Goal: Task Accomplishment & Management: Manage account settings

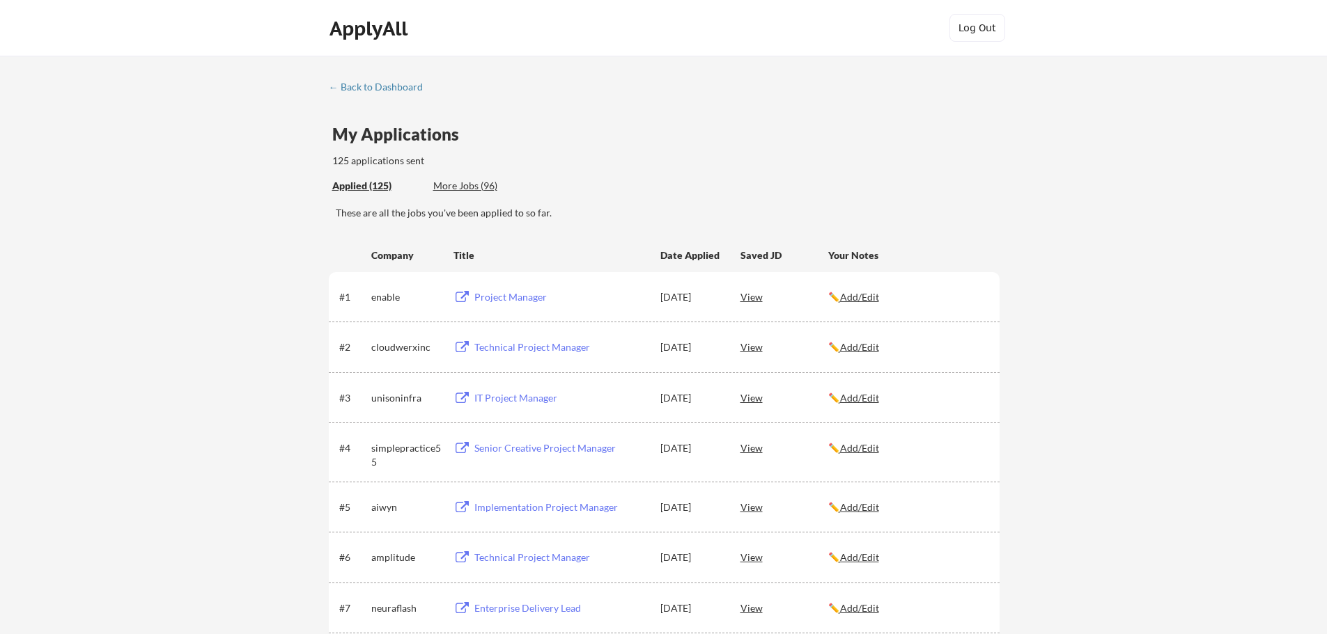
click at [474, 185] on div "More Jobs (96)" at bounding box center [484, 186] width 102 height 14
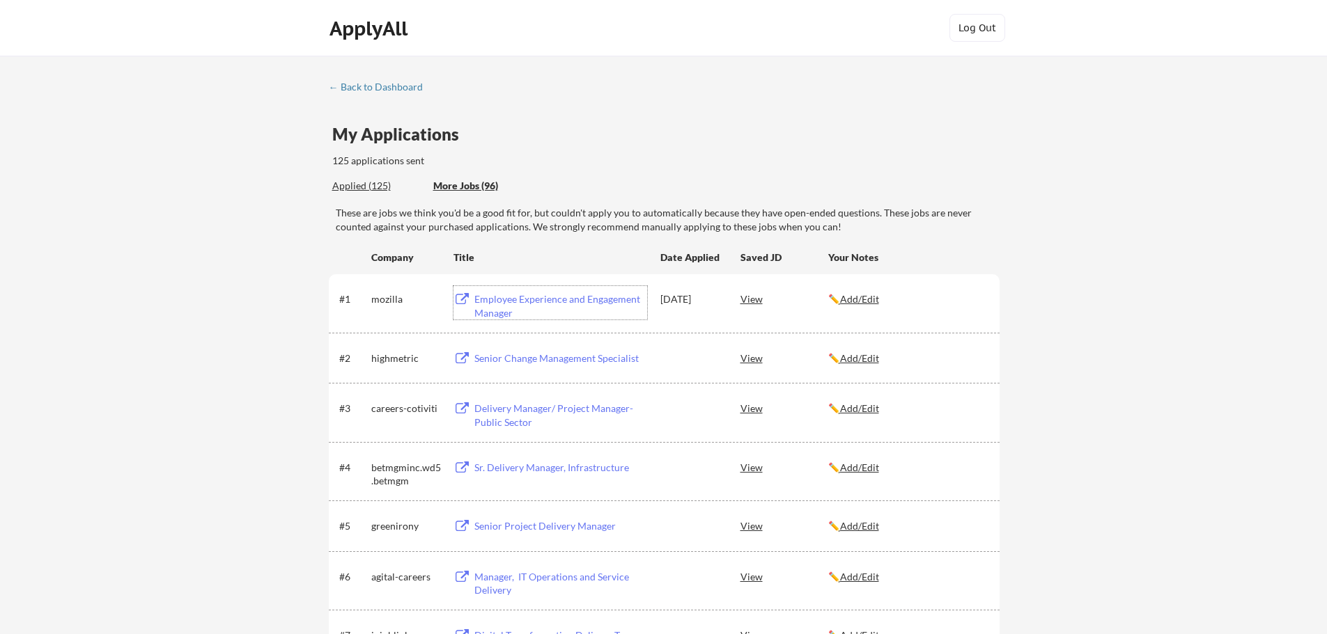
click at [540, 302] on div "Employee Experience and Engagement Manager" at bounding box center [560, 306] width 173 height 27
drag, startPoint x: 670, startPoint y: 361, endPoint x: 475, endPoint y: 358, distance: 195.0
click at [475, 358] on div "#2 highmetric Senior Change Management Specialist View ✏️ Add/Edit" at bounding box center [663, 357] width 648 height 25
copy div "Senior Change Management Specialist"
drag, startPoint x: 465, startPoint y: 190, endPoint x: 467, endPoint y: 176, distance: 14.2
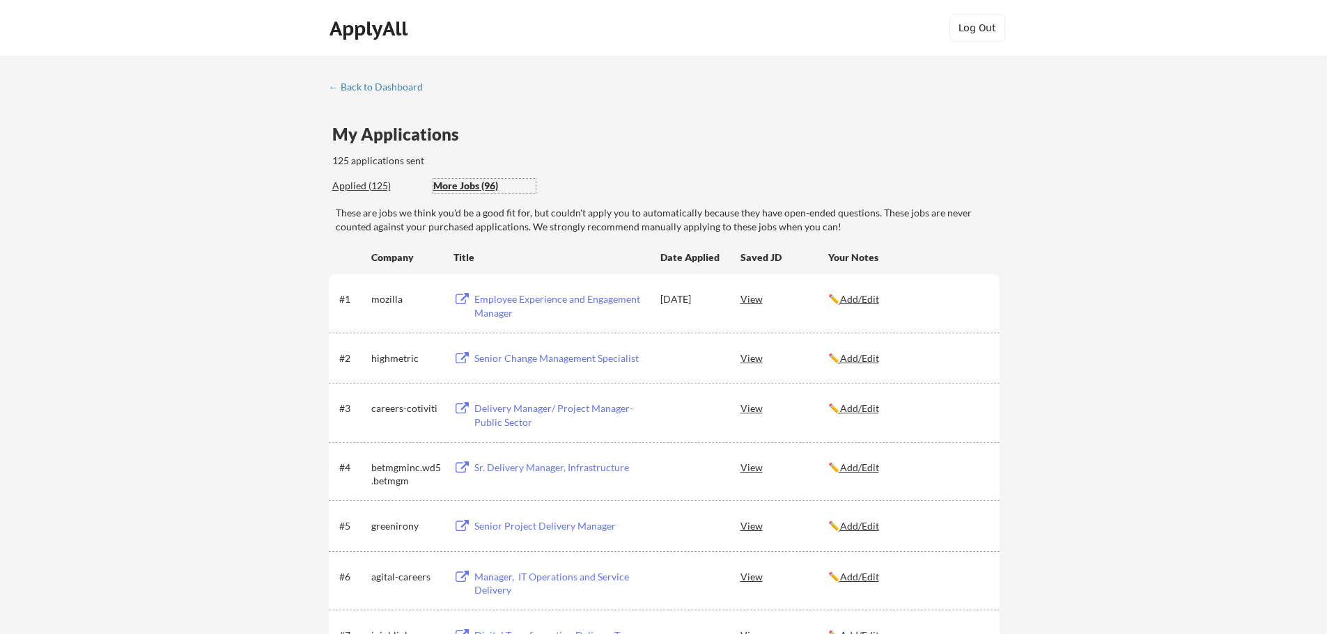
click at [465, 187] on div "More Jobs (96)" at bounding box center [484, 186] width 102 height 14
click at [475, 185] on div "More Jobs (96)" at bounding box center [484, 186] width 102 height 14
click at [364, 186] on div "Applied (125)" at bounding box center [377, 186] width 91 height 14
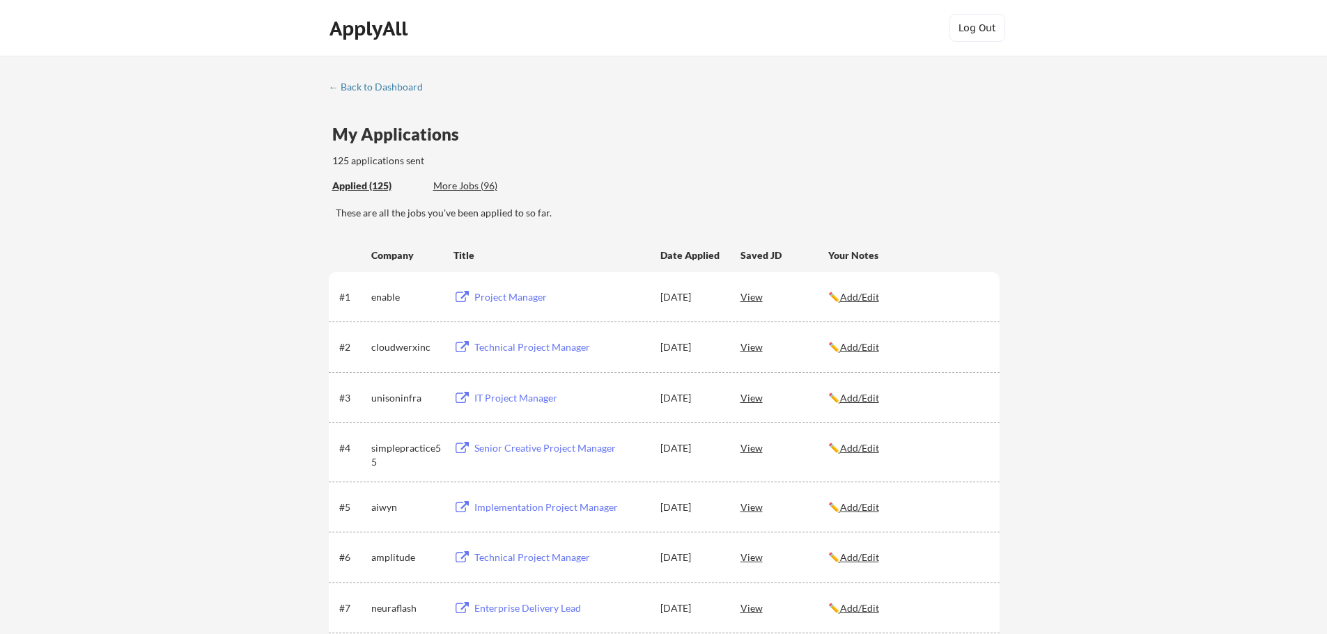
click at [474, 182] on div "More Jobs (96)" at bounding box center [484, 186] width 102 height 14
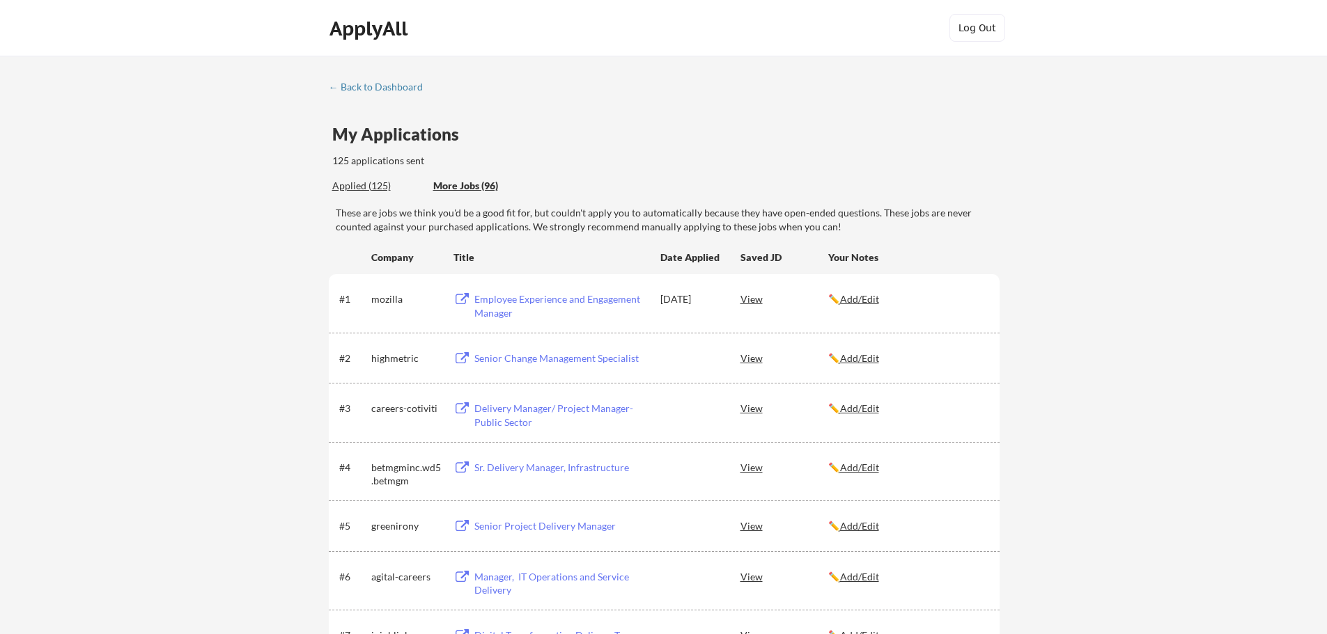
click at [494, 301] on div "Employee Experience and Engagement Manager" at bounding box center [560, 306] width 173 height 27
drag, startPoint x: 678, startPoint y: 475, endPoint x: 474, endPoint y: 468, distance: 204.2
click at [474, 468] on div "#4 betmgminc.wd5.betmgm Sr. Delivery Manager, Infrastructure View ✏️ Add/Edit" at bounding box center [663, 471] width 648 height 33
copy div "Sr. Delivery Manager, Infrastructure"
click at [501, 472] on div "Sr. Delivery Manager, Infrastructure" at bounding box center [560, 468] width 173 height 14
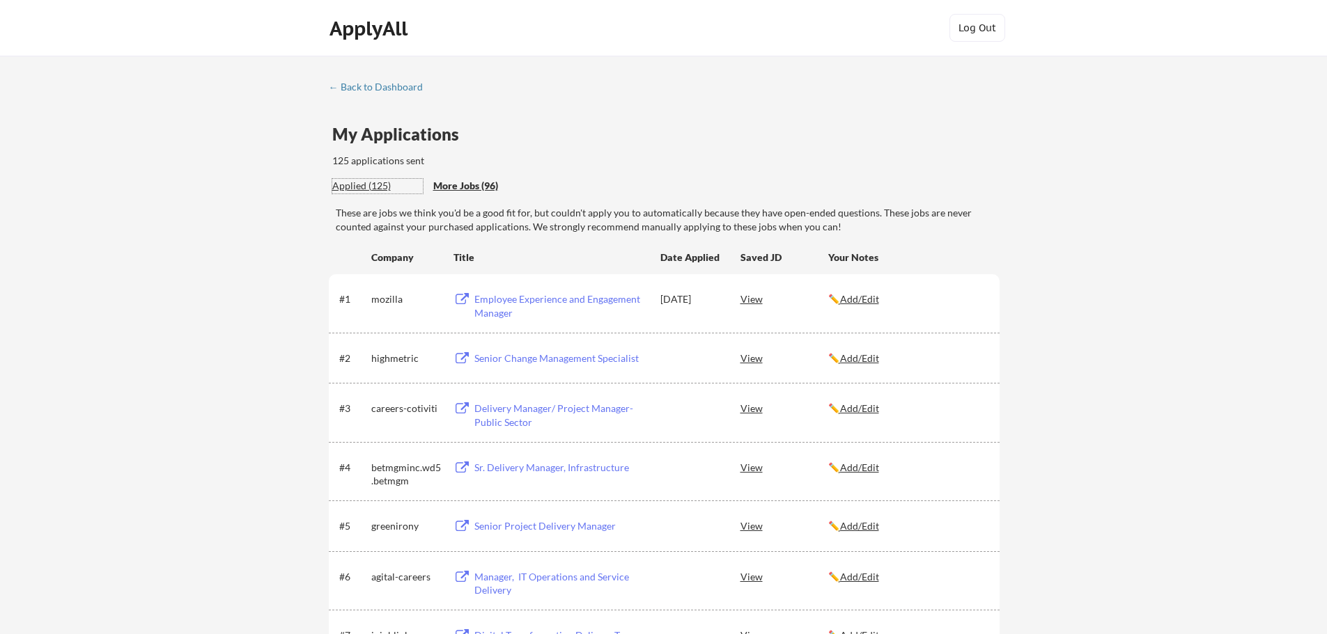
click at [370, 186] on div "Applied (125)" at bounding box center [377, 186] width 91 height 14
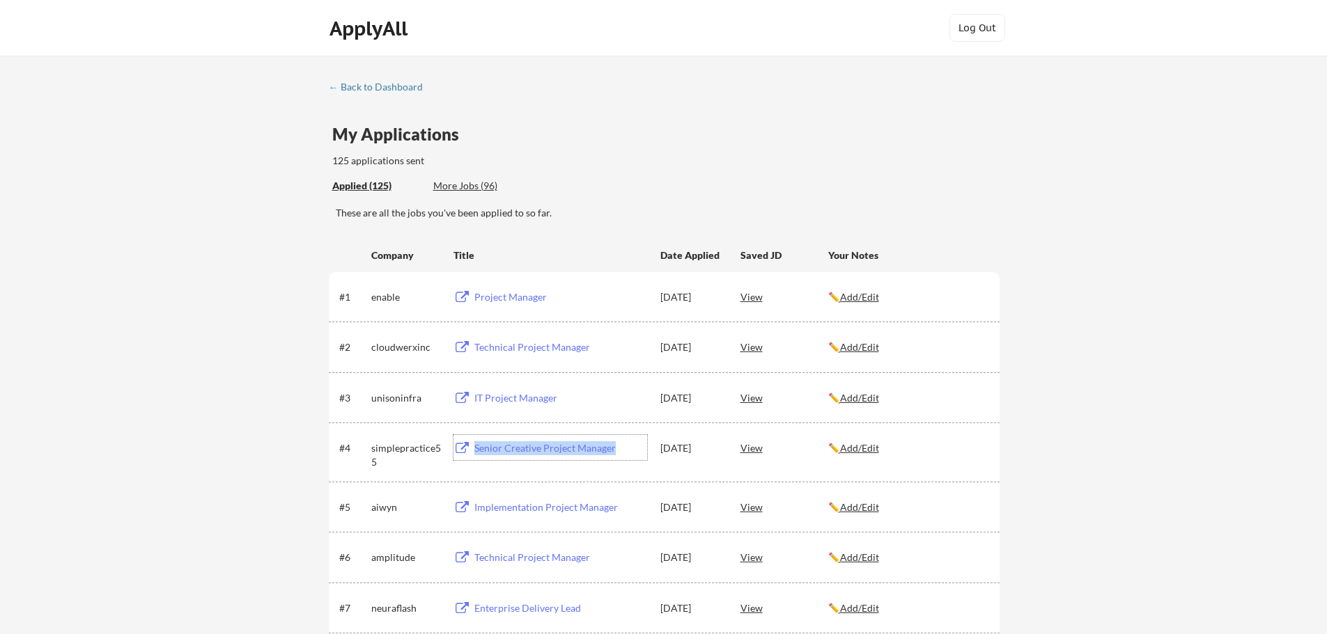
drag, startPoint x: 637, startPoint y: 449, endPoint x: 461, endPoint y: 457, distance: 176.4
click at [461, 457] on div "Senior Creative Project Manager" at bounding box center [550, 447] width 194 height 25
copy div "Senior Creative Project Manager"
click at [364, 28] on div "ApplyAll" at bounding box center [370, 29] width 82 height 24
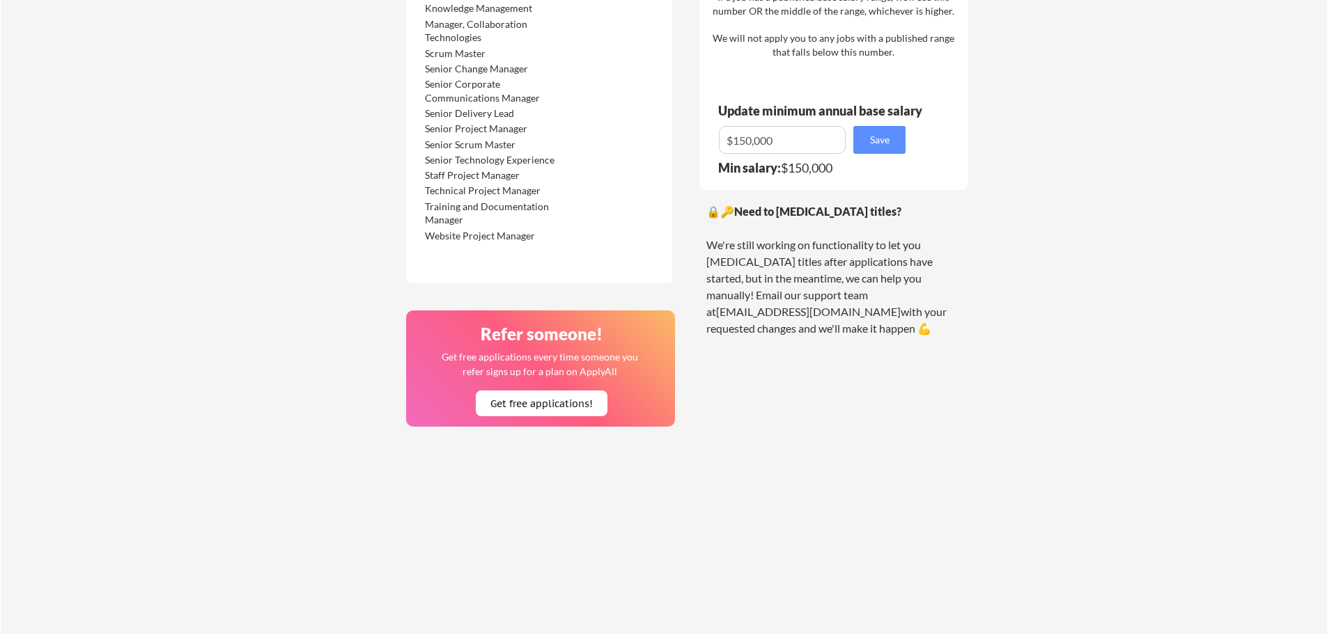
scroll to position [1045, 0]
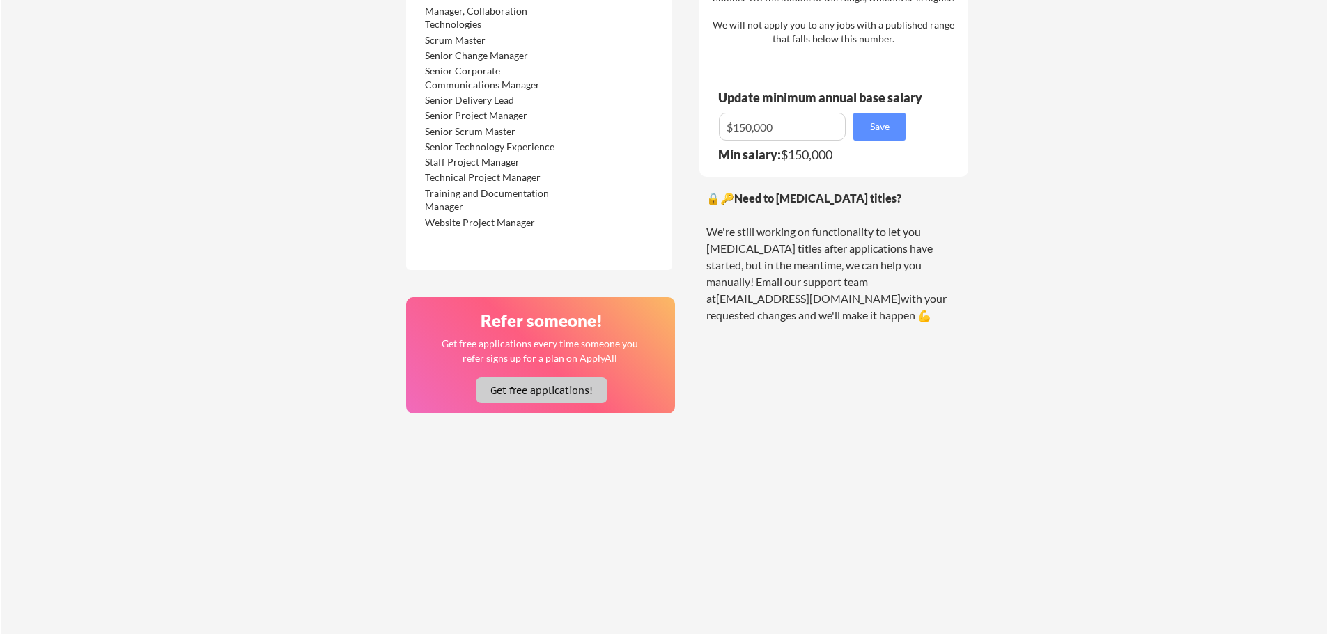
click at [532, 389] on button "Get free applications!" at bounding box center [542, 390] width 132 height 26
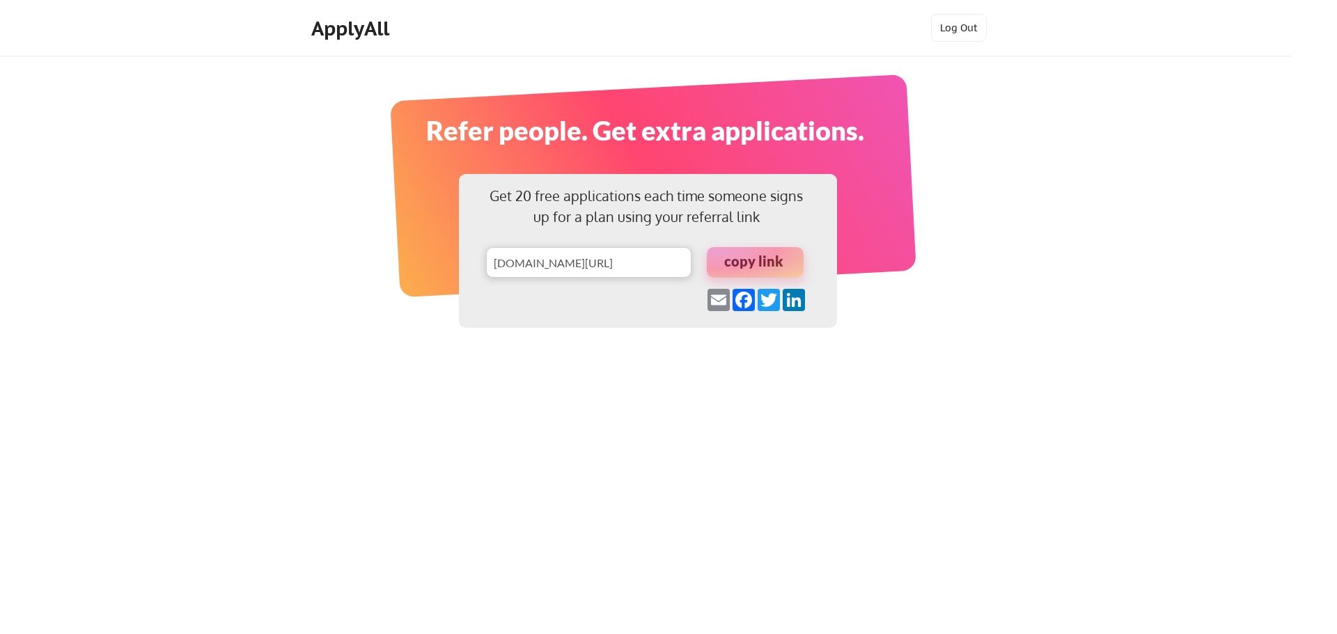
click at [777, 257] on div at bounding box center [755, 262] width 97 height 31
click at [88, 201] on div "Get 20 free applications each time someone signs up for a plan using your refer…" at bounding box center [668, 317] width 1337 height 634
